Goal: Check status: Check status

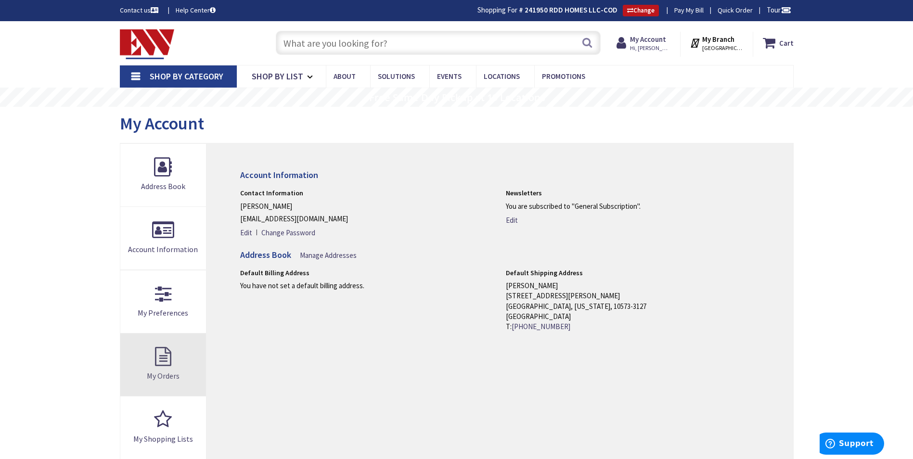
click at [173, 377] on span "My Orders" at bounding box center [163, 376] width 33 height 10
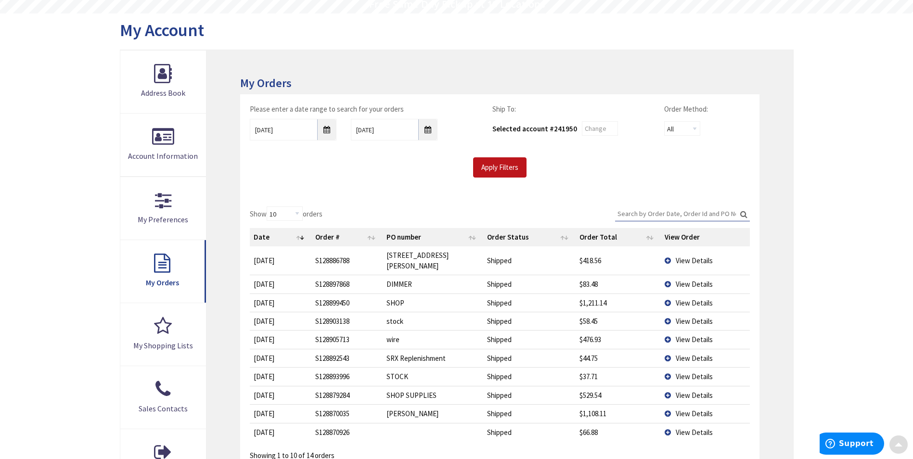
scroll to position [96, 0]
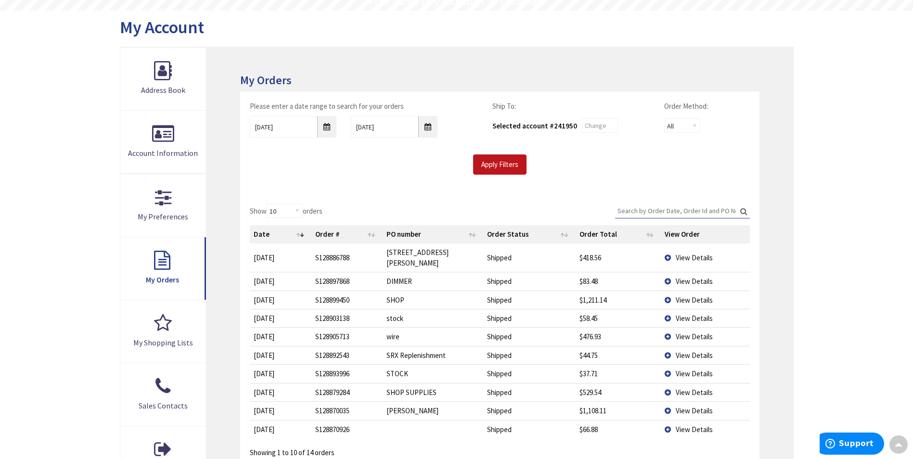
click at [698, 369] on span "View Details" at bounding box center [694, 373] width 37 height 9
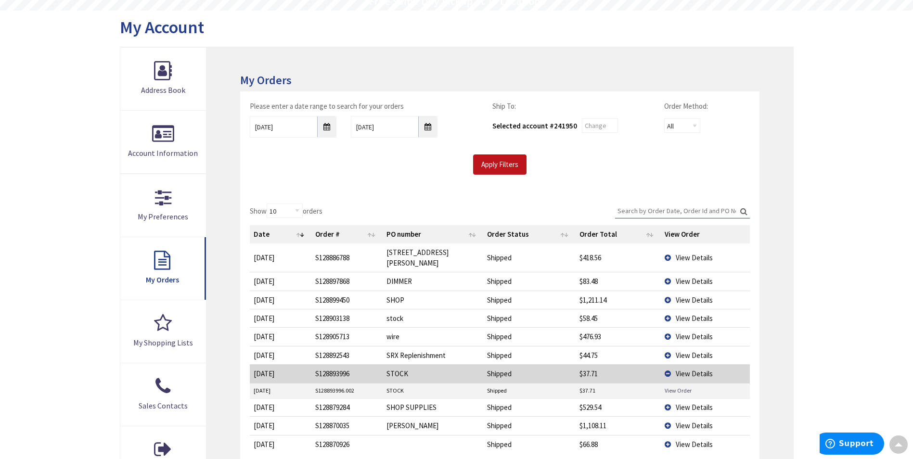
click at [676, 386] on link "View Order" at bounding box center [678, 390] width 27 height 8
click at [691, 314] on span "View Details" at bounding box center [694, 318] width 37 height 9
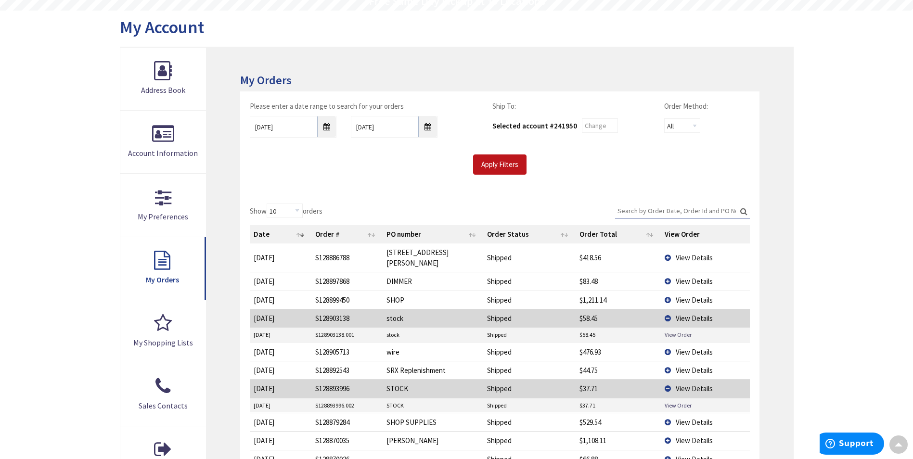
click at [677, 331] on link "View Order" at bounding box center [678, 335] width 27 height 8
click at [694, 253] on span "View Details" at bounding box center [694, 257] width 37 height 9
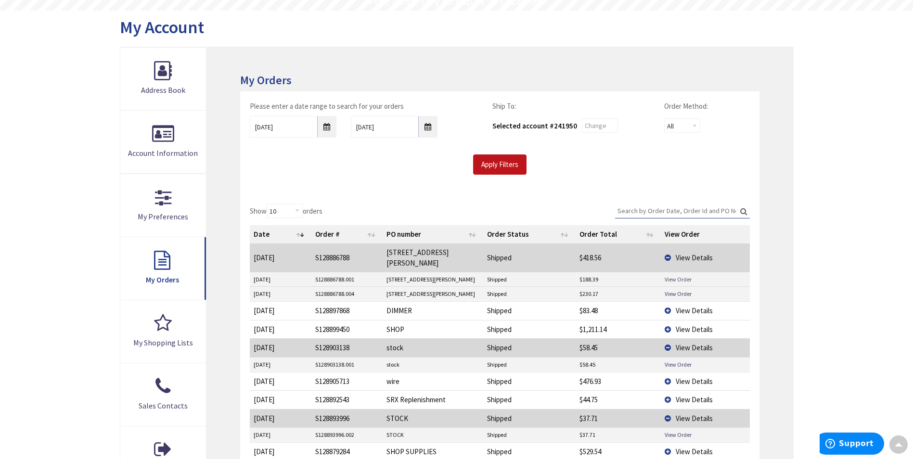
click at [677, 275] on link "View Order" at bounding box center [678, 279] width 27 height 8
click at [675, 290] on link "View Order" at bounding box center [678, 294] width 27 height 8
click at [672, 275] on link "View Order" at bounding box center [678, 279] width 27 height 8
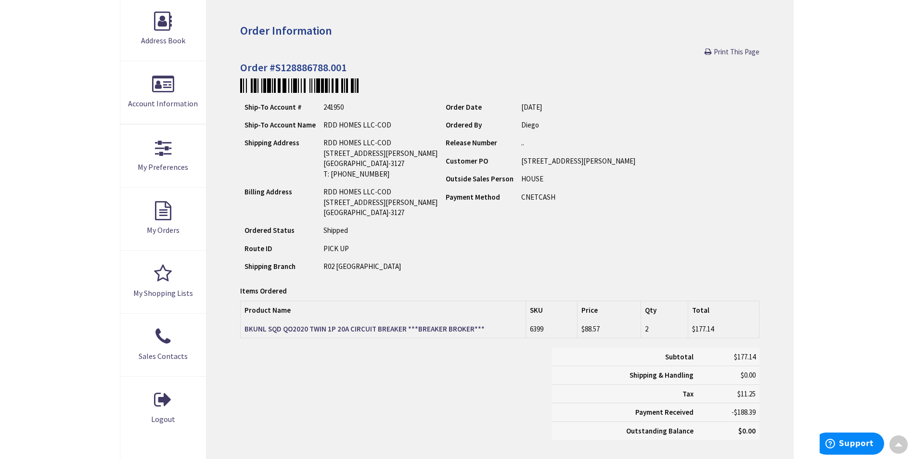
scroll to position [146, 0]
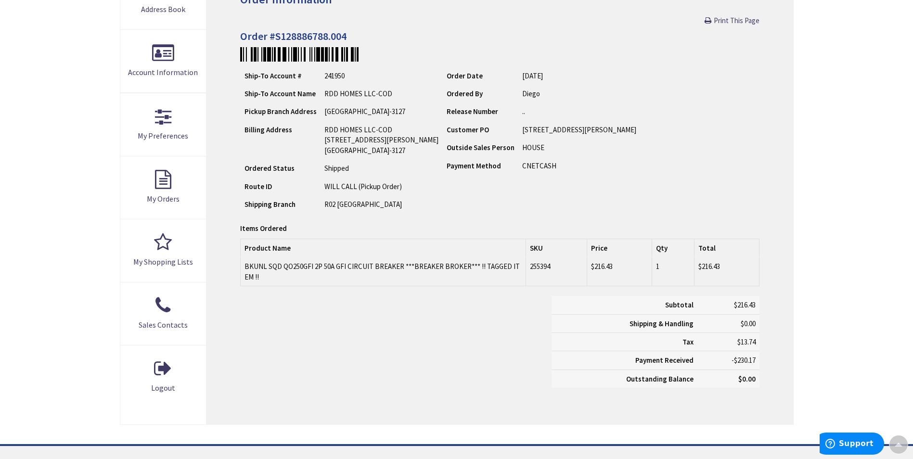
scroll to position [194, 0]
